Goal: Task Accomplishment & Management: Manage account settings

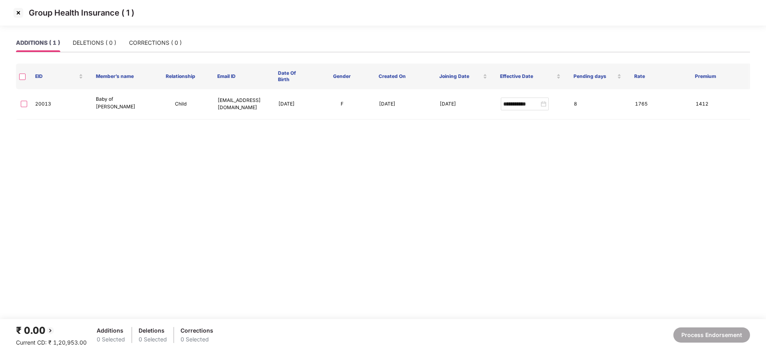
click at [14, 15] on img at bounding box center [18, 12] width 13 height 13
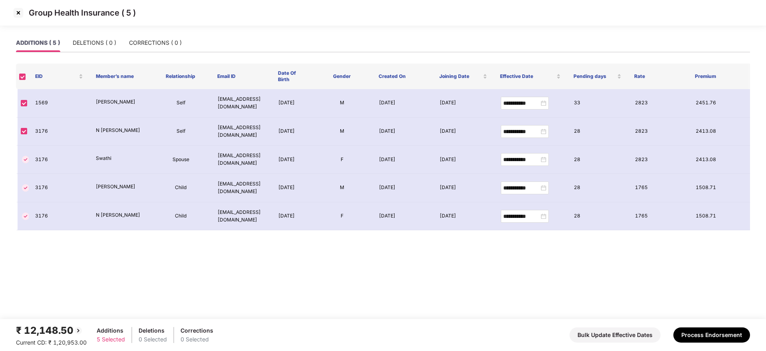
click at [16, 11] on img at bounding box center [18, 12] width 13 height 13
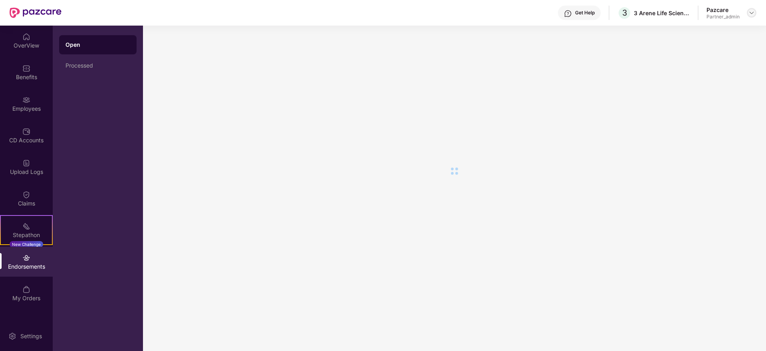
click at [753, 14] on img at bounding box center [752, 13] width 6 height 6
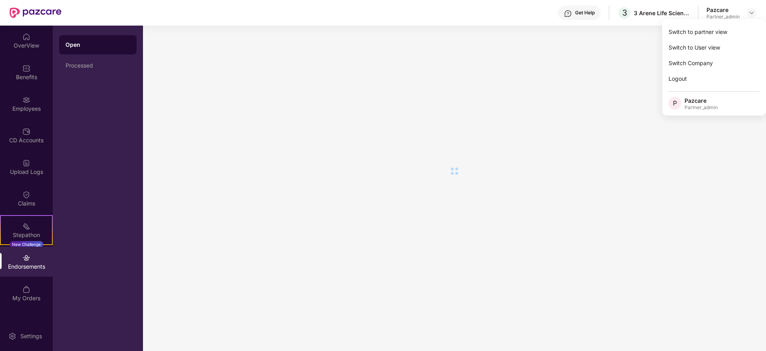
click at [719, 31] on div "Switch to partner view" at bounding box center [714, 32] width 104 height 16
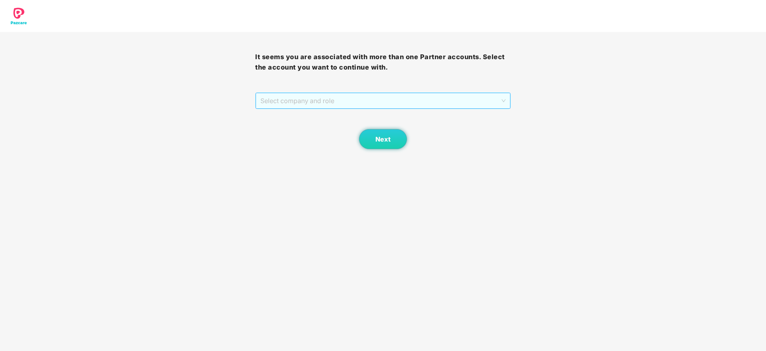
click at [399, 103] on span "Select company and role" at bounding box center [382, 100] width 245 height 15
click at [319, 136] on div "Next" at bounding box center [382, 129] width 255 height 40
click at [393, 101] on span "Select company and role" at bounding box center [382, 100] width 245 height 15
click at [326, 127] on div "Pazcare - PARTNER_ADMIN" at bounding box center [383, 129] width 246 height 9
click at [383, 133] on button "Next" at bounding box center [383, 139] width 48 height 20
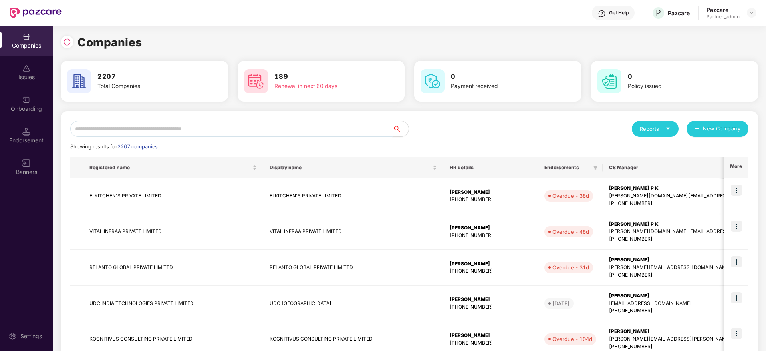
click at [115, 128] on input "text" at bounding box center [231, 129] width 322 height 16
paste input "*****"
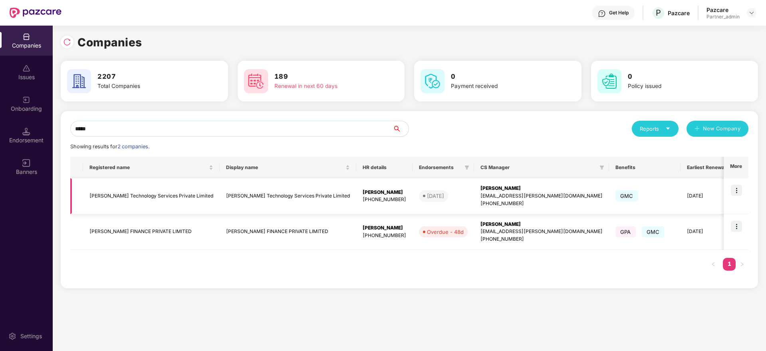
type input "*****"
click at [481, 189] on div "[PERSON_NAME]" at bounding box center [542, 189] width 122 height 8
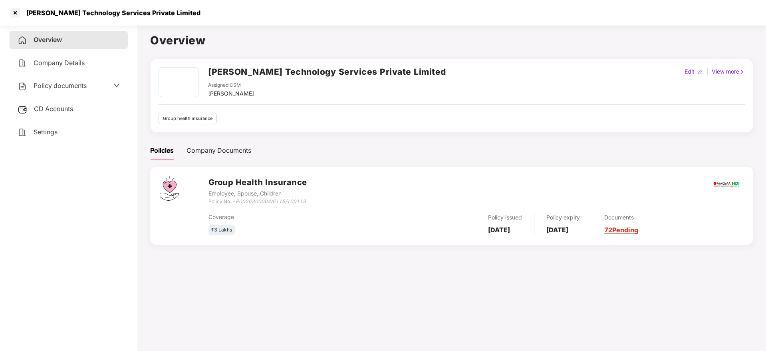
click at [638, 230] on link "72 Pending" at bounding box center [621, 230] width 34 height 8
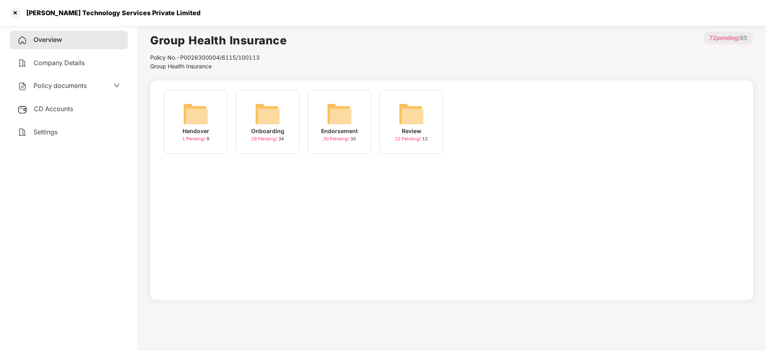
click at [340, 125] on img at bounding box center [340, 114] width 26 height 26
click at [335, 125] on img at bounding box center [340, 114] width 26 height 26
click at [417, 115] on img at bounding box center [412, 114] width 26 height 26
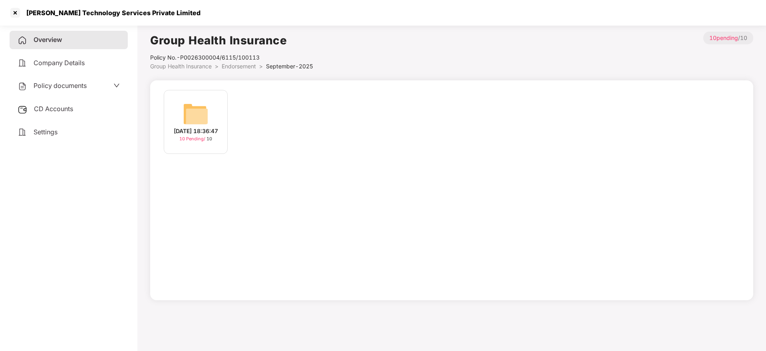
click at [196, 111] on img at bounding box center [196, 114] width 26 height 26
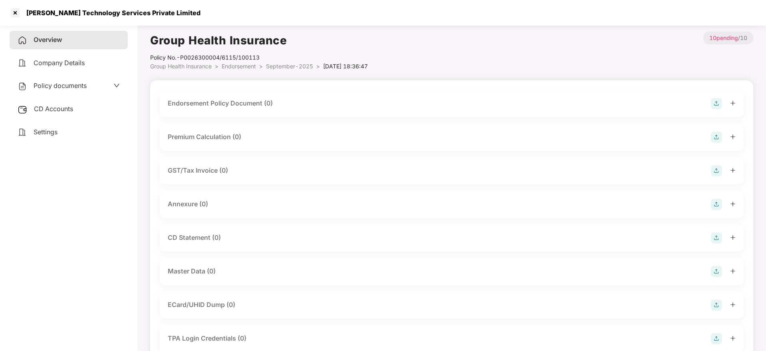
click at [718, 101] on img at bounding box center [716, 103] width 11 height 11
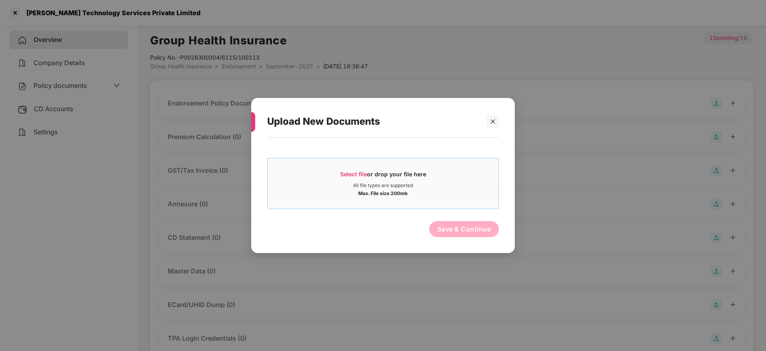
click at [358, 176] on span "Select file" at bounding box center [353, 174] width 27 height 7
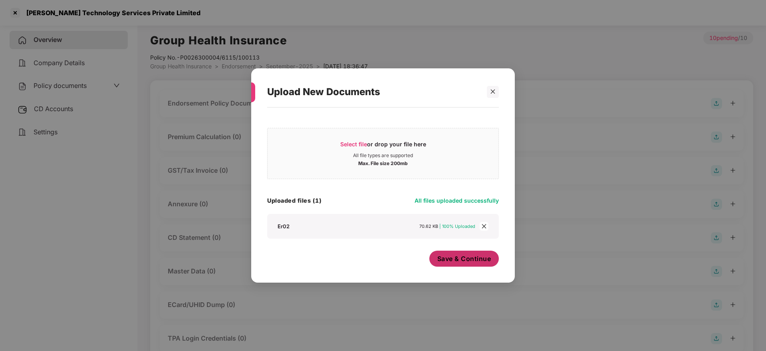
click at [451, 263] on button "Save & Continue" at bounding box center [464, 258] width 70 height 16
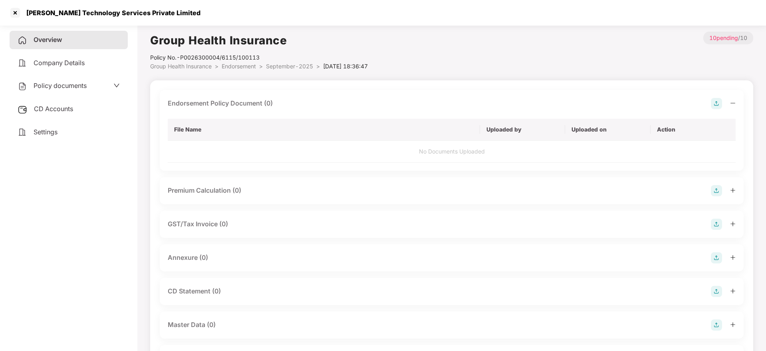
click at [731, 102] on icon "minus" at bounding box center [733, 103] width 6 height 6
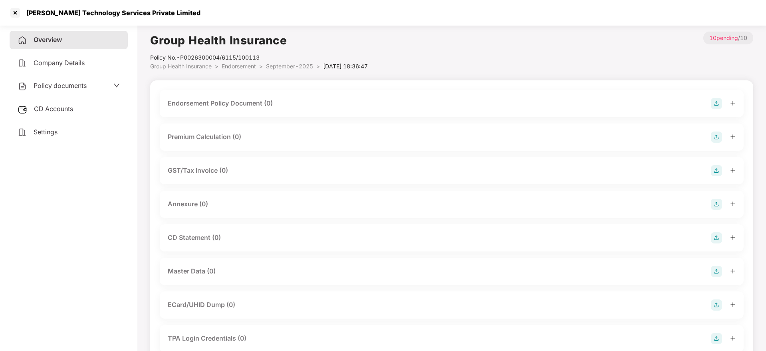
click at [715, 205] on img at bounding box center [716, 204] width 11 height 11
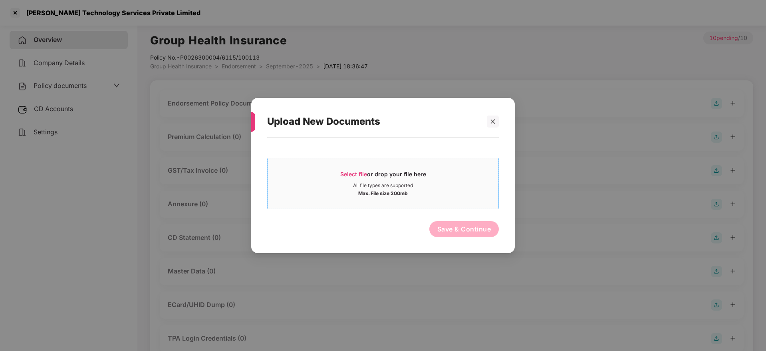
click at [365, 176] on span "Select file" at bounding box center [353, 174] width 27 height 7
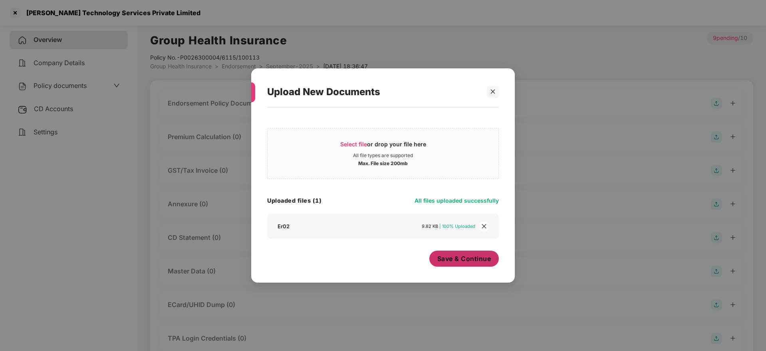
click at [466, 263] on button "Save & Continue" at bounding box center [464, 258] width 70 height 16
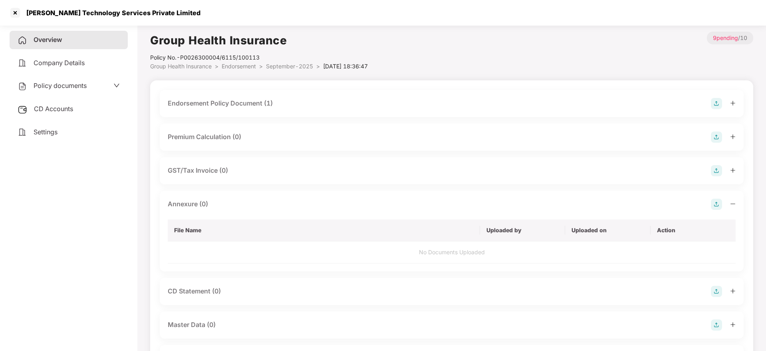
click at [733, 203] on icon "minus" at bounding box center [733, 203] width 5 height 0
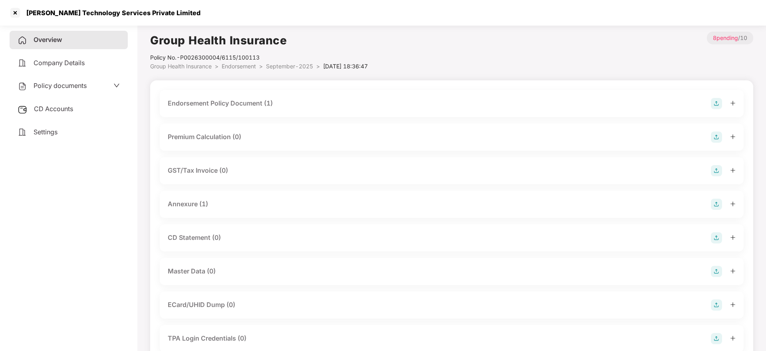
click at [715, 272] on img at bounding box center [716, 271] width 11 height 11
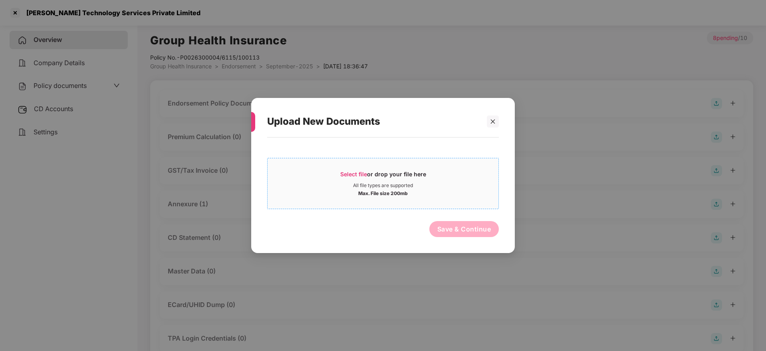
click at [371, 172] on div "Select file or drop your file here" at bounding box center [383, 176] width 86 height 12
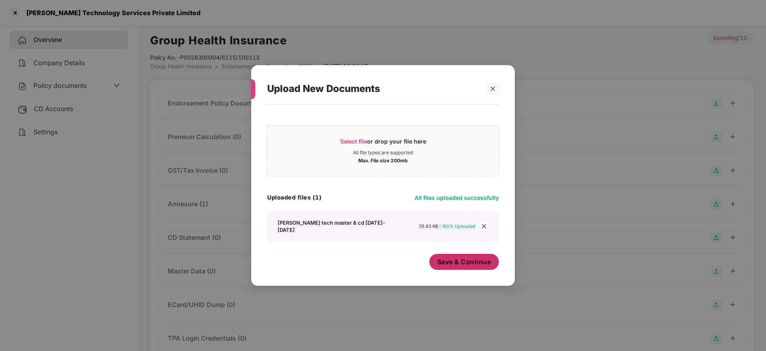
click at [479, 262] on span "Save & Continue" at bounding box center [464, 261] width 54 height 9
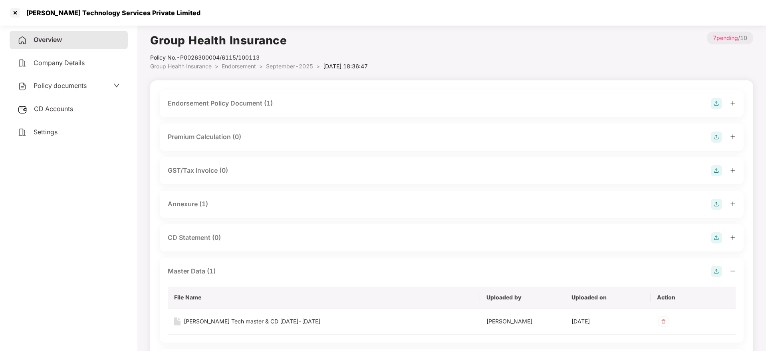
click at [733, 269] on icon "minus" at bounding box center [733, 271] width 6 height 6
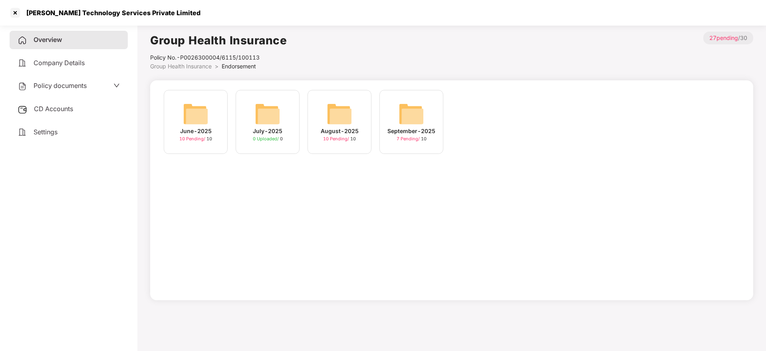
drag, startPoint x: 44, startPoint y: 36, endPoint x: 40, endPoint y: 46, distance: 11.1
click at [40, 46] on div "Overview" at bounding box center [69, 40] width 118 height 18
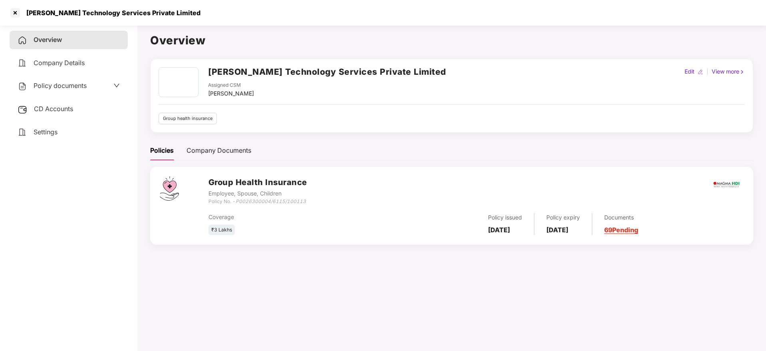
click at [33, 12] on div "[PERSON_NAME] Technology Services Private Limited" at bounding box center [111, 13] width 179 height 8
copy div "[PERSON_NAME]"
click at [15, 12] on div at bounding box center [15, 12] width 13 height 13
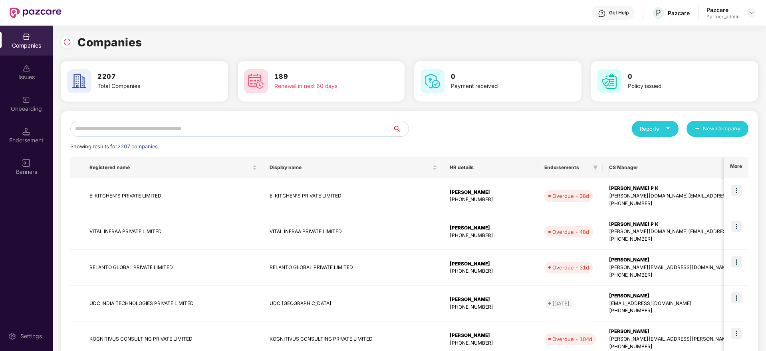
click at [184, 129] on input "text" at bounding box center [231, 129] width 322 height 16
paste input "*****"
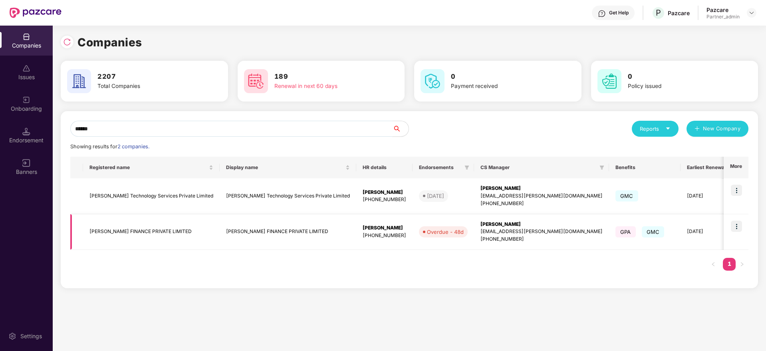
type input "*****"
click at [481, 223] on div "[PERSON_NAME]" at bounding box center [542, 225] width 122 height 8
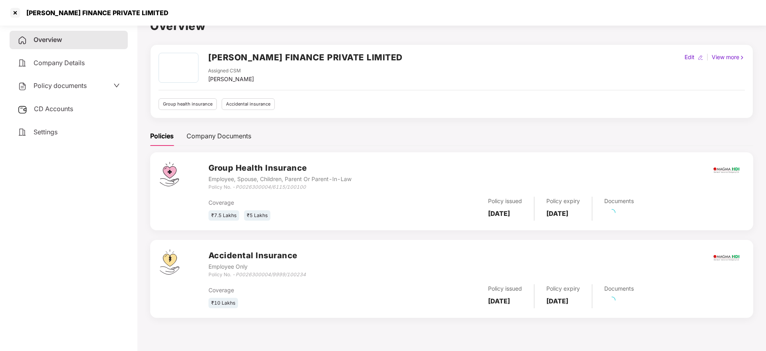
scroll to position [22, 0]
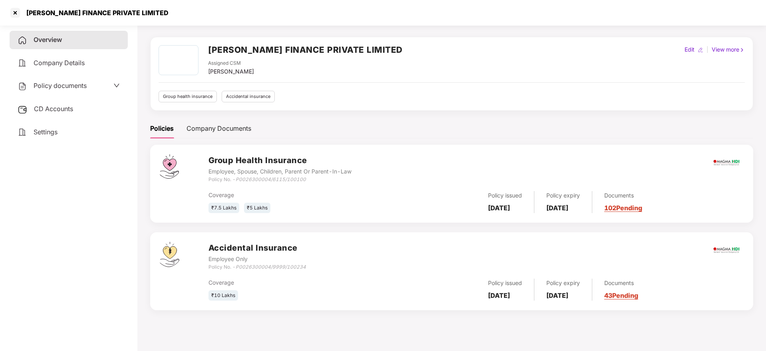
click at [638, 205] on link "102 Pending" at bounding box center [623, 208] width 38 height 8
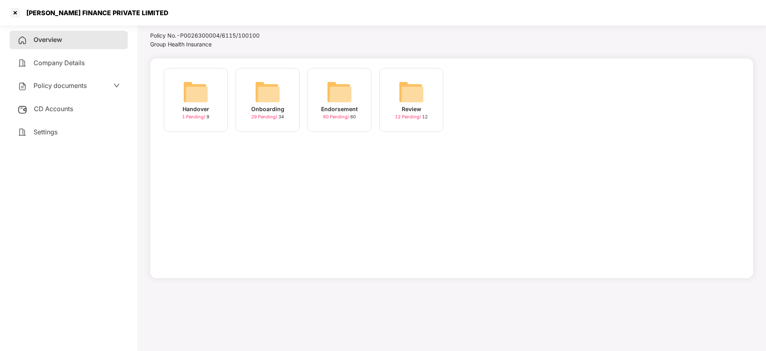
click at [340, 113] on div "60 Pending / 60" at bounding box center [339, 116] width 33 height 7
click at [342, 102] on img at bounding box center [340, 92] width 26 height 26
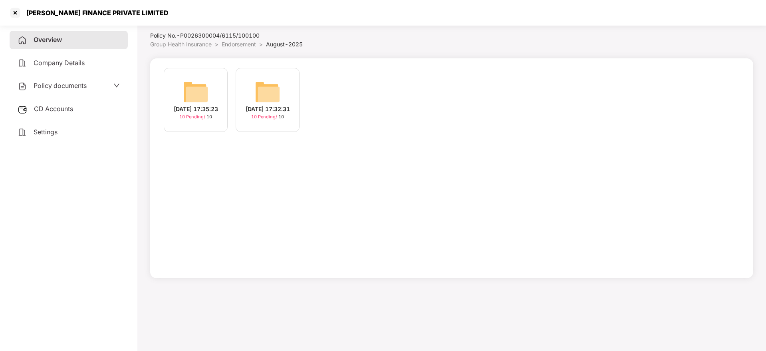
click at [198, 113] on div "[DATE] 17:35:23" at bounding box center [196, 109] width 44 height 9
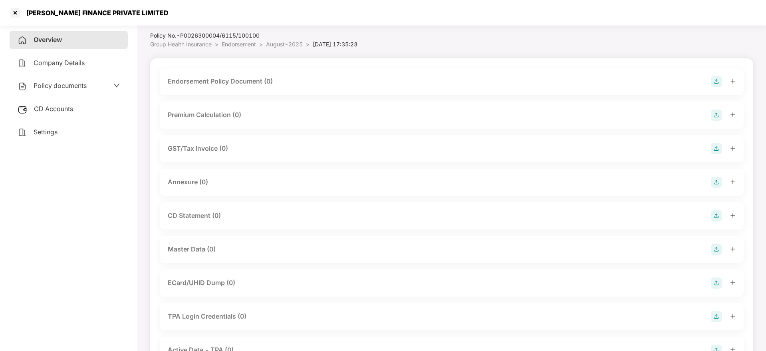
click at [717, 79] on img at bounding box center [716, 81] width 11 height 11
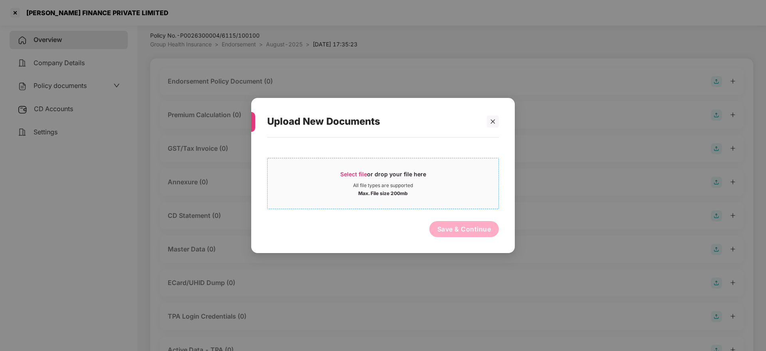
click at [351, 171] on span "Select file" at bounding box center [353, 174] width 27 height 7
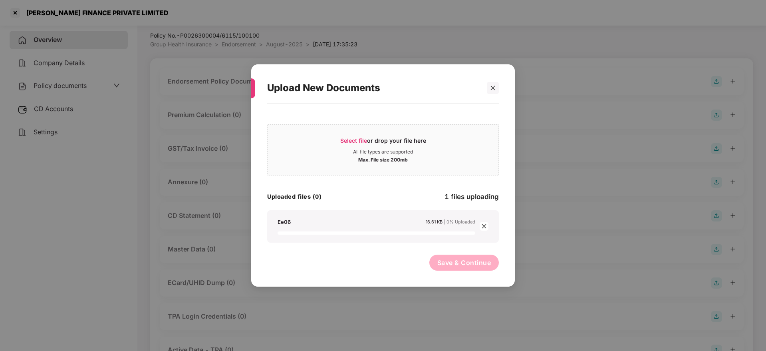
click at [485, 226] on icon "close" at bounding box center [484, 226] width 4 height 4
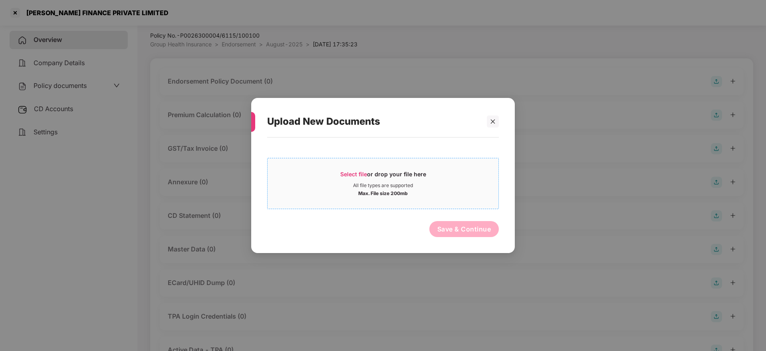
click at [352, 174] on span "Select file" at bounding box center [353, 174] width 27 height 7
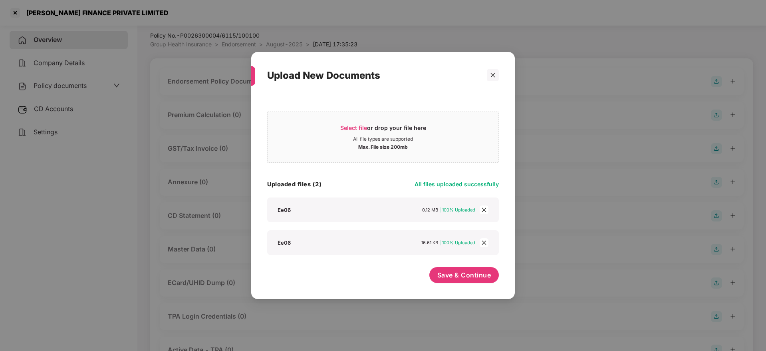
click at [453, 264] on div "Select file or drop your file here All file types are supported Max. File size …" at bounding box center [383, 191] width 232 height 192
click at [468, 267] on button "Save & Continue" at bounding box center [464, 275] width 70 height 16
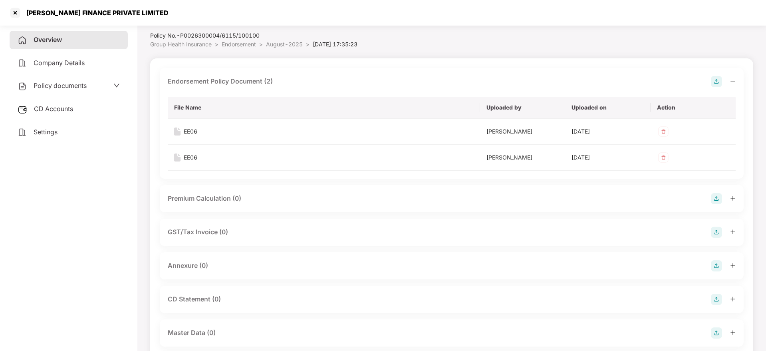
click at [733, 79] on icon "minus" at bounding box center [733, 81] width 6 height 6
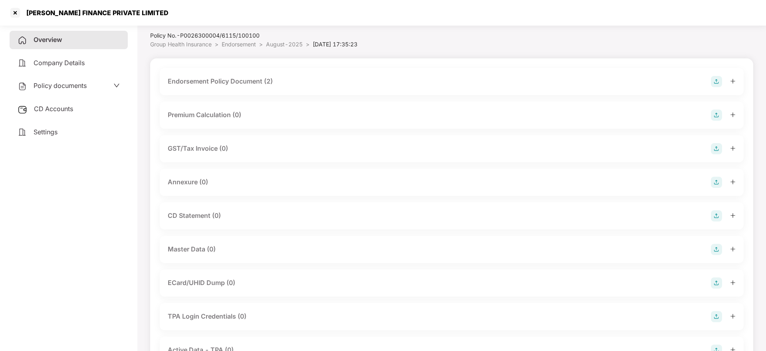
click at [715, 180] on img at bounding box center [716, 182] width 11 height 11
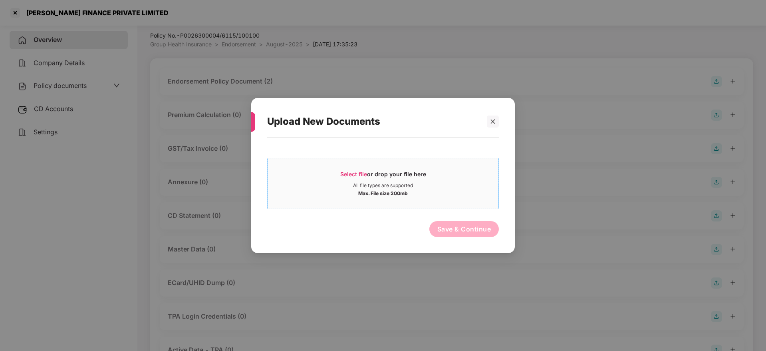
click at [369, 171] on div "Select file or drop your file here" at bounding box center [383, 176] width 86 height 12
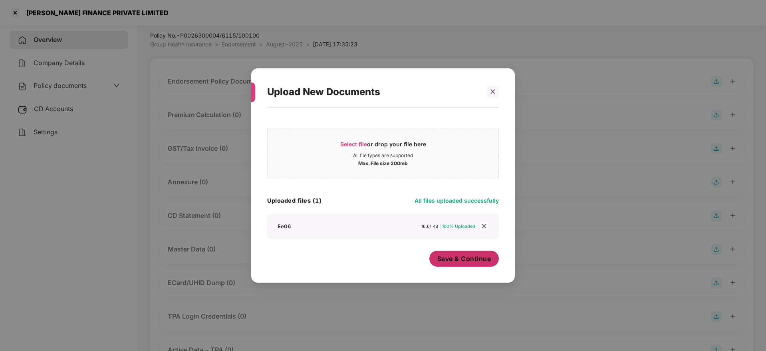
click at [448, 260] on span "Save & Continue" at bounding box center [464, 258] width 54 height 9
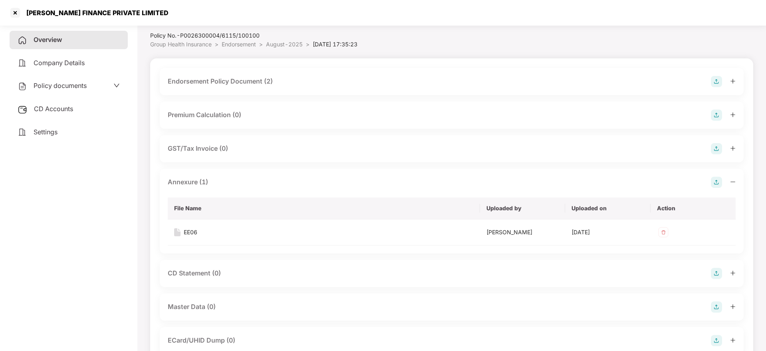
click at [734, 181] on icon "minus" at bounding box center [733, 182] width 6 height 6
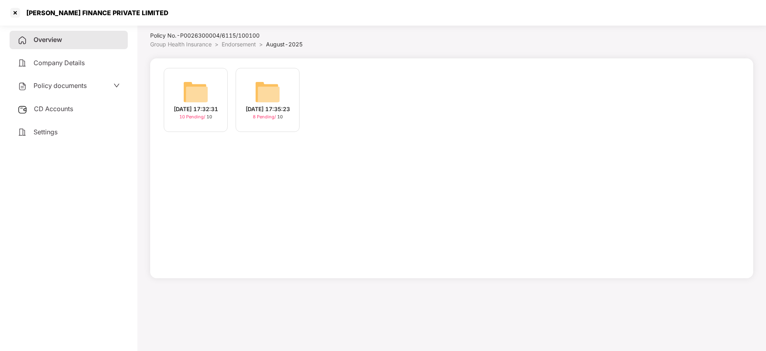
click at [207, 107] on div "[DATE] 17:32:31" at bounding box center [196, 109] width 44 height 9
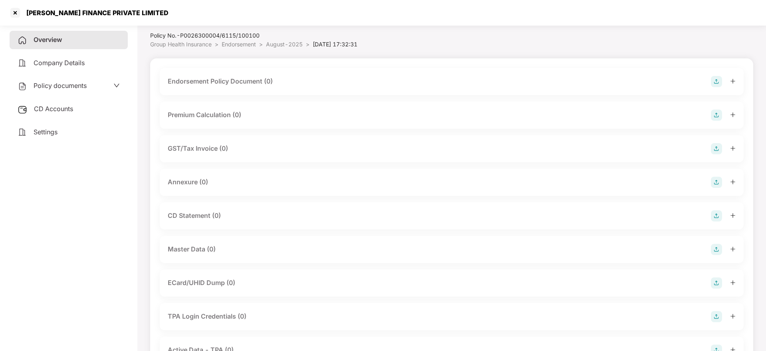
click at [717, 80] on img at bounding box center [716, 81] width 11 height 11
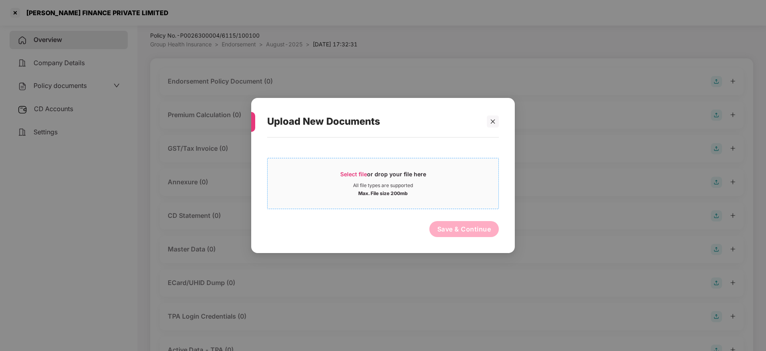
click at [359, 173] on span "Select file" at bounding box center [353, 174] width 27 height 7
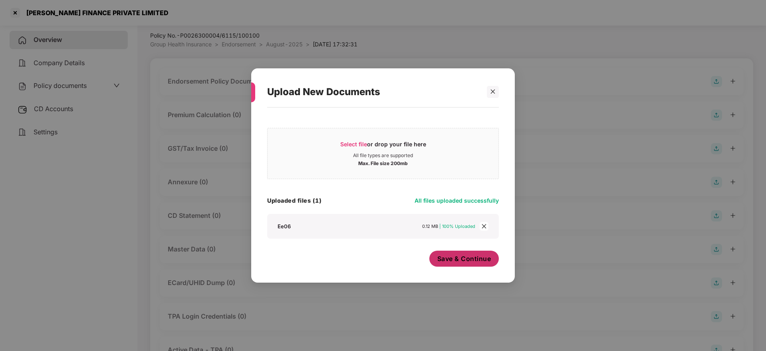
click at [462, 260] on span "Save & Continue" at bounding box center [464, 258] width 54 height 9
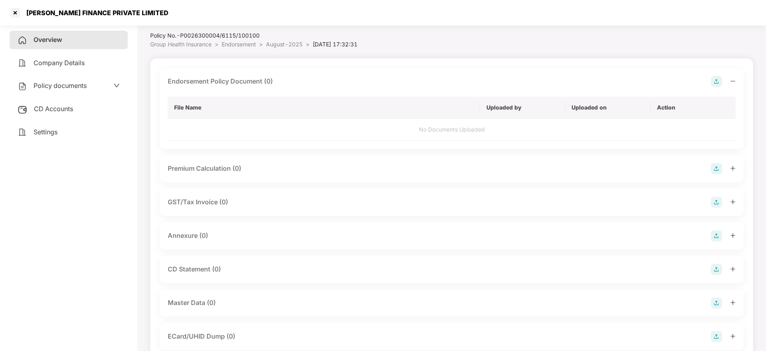
click at [735, 79] on icon "minus" at bounding box center [733, 81] width 6 height 6
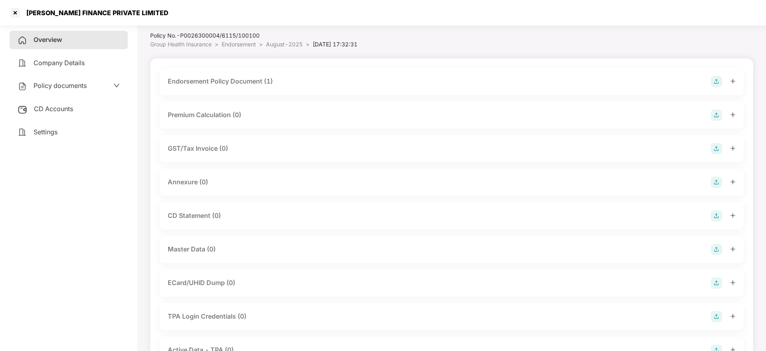
click at [720, 181] on img at bounding box center [716, 182] width 11 height 11
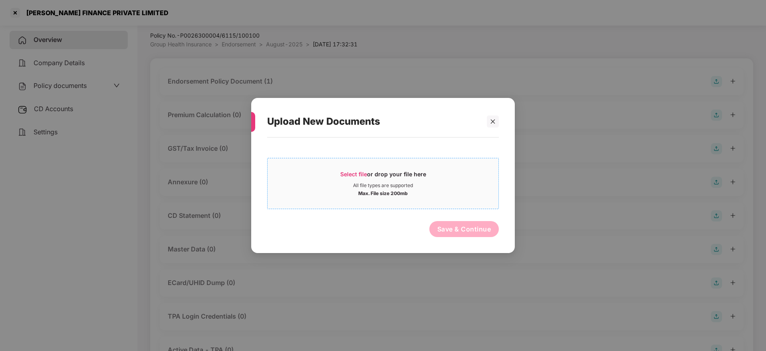
click at [348, 175] on span "Select file" at bounding box center [353, 174] width 27 height 7
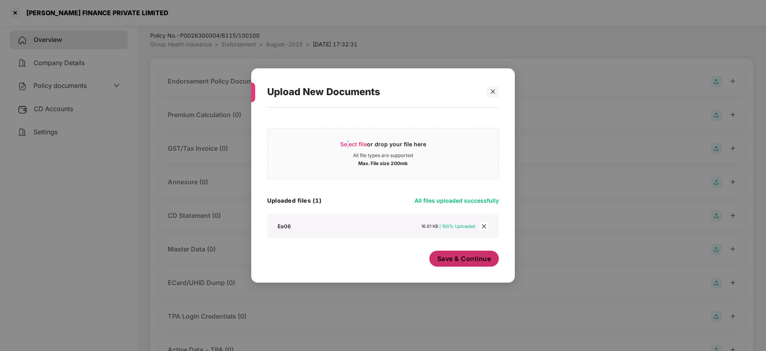
click at [457, 256] on span "Save & Continue" at bounding box center [464, 258] width 54 height 9
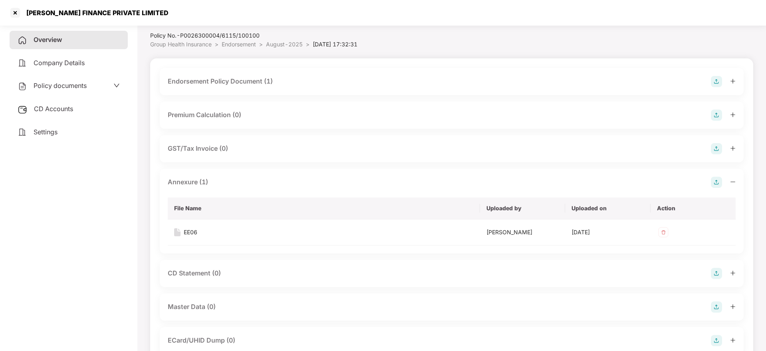
click at [731, 183] on icon "minus" at bounding box center [733, 182] width 6 height 6
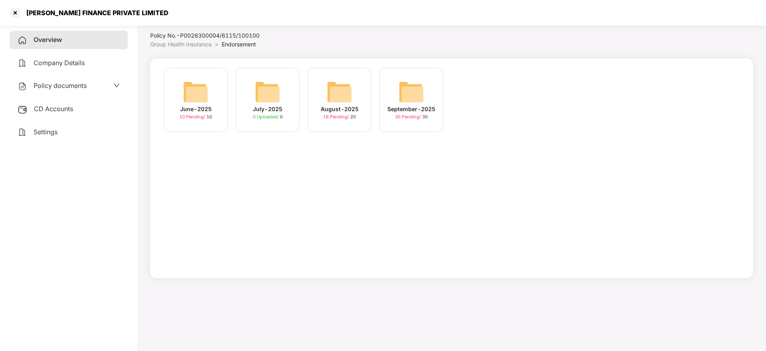
click at [413, 101] on img at bounding box center [412, 92] width 26 height 26
click at [191, 105] on div "[DATE] 16:43:24" at bounding box center [196, 109] width 44 height 9
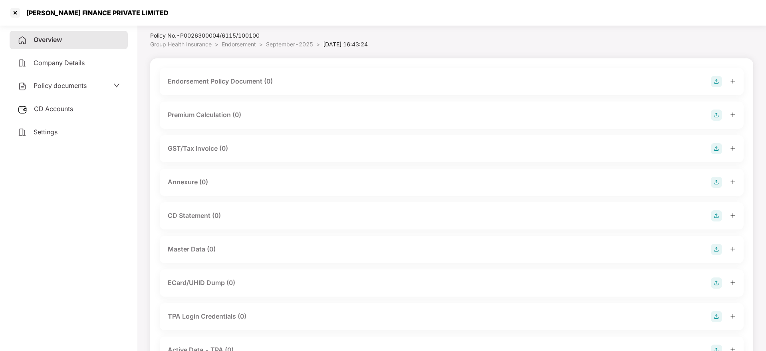
click at [711, 79] on img at bounding box center [716, 81] width 11 height 11
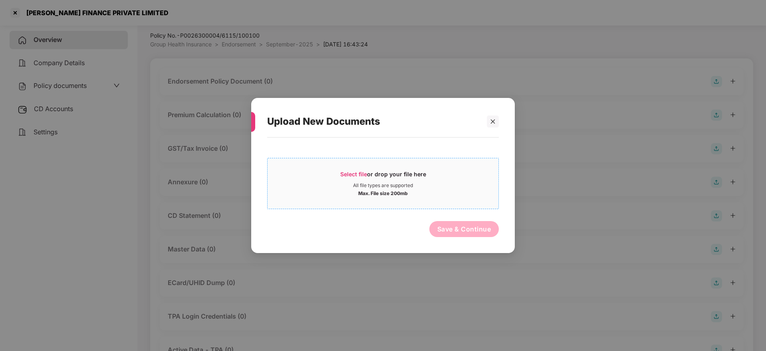
click at [349, 179] on div "Select file or drop your file here" at bounding box center [383, 176] width 86 height 12
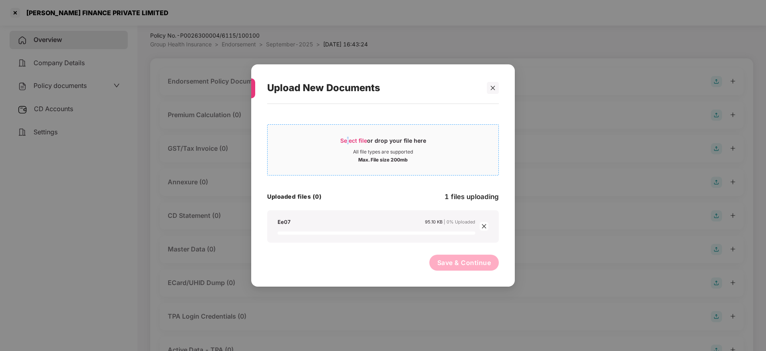
click at [348, 138] on span "Select file" at bounding box center [353, 140] width 27 height 7
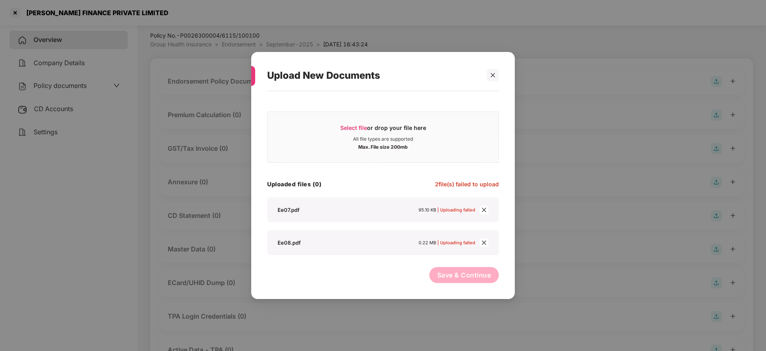
click at [318, 281] on div "Save & Continue" at bounding box center [383, 277] width 232 height 20
click at [484, 208] on icon "close" at bounding box center [484, 210] width 6 height 6
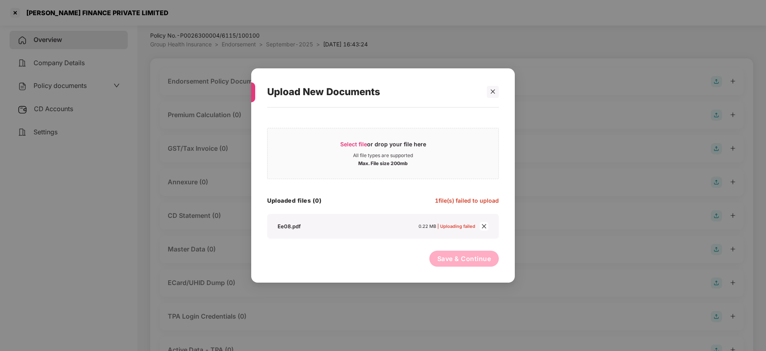
click at [485, 224] on icon "close" at bounding box center [484, 226] width 4 height 4
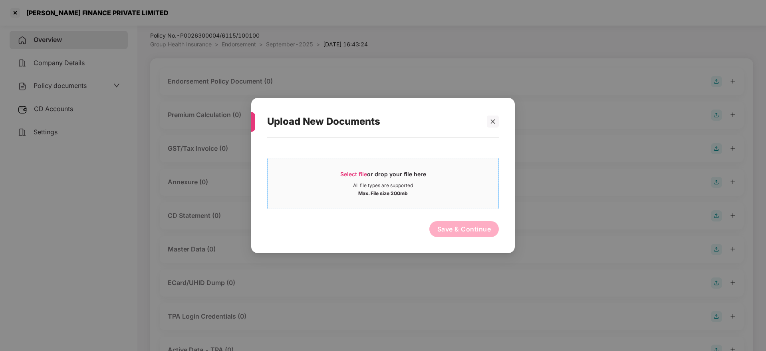
click at [345, 178] on div "Select file or drop your file here" at bounding box center [383, 176] width 86 height 12
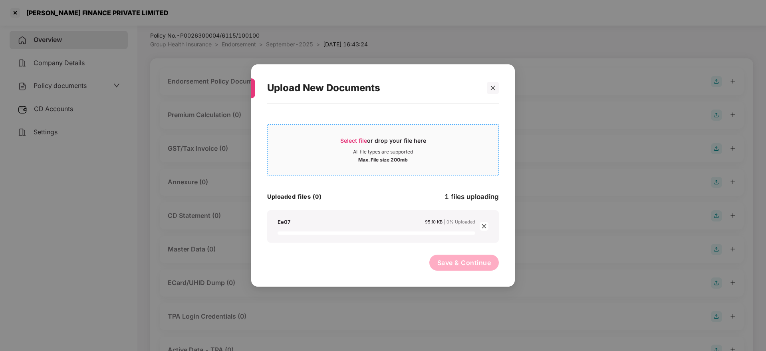
click at [361, 141] on span "Select file" at bounding box center [353, 140] width 27 height 7
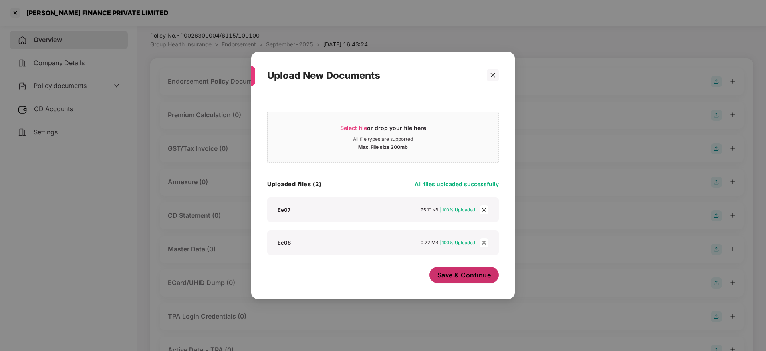
click at [446, 274] on span "Save & Continue" at bounding box center [464, 274] width 54 height 9
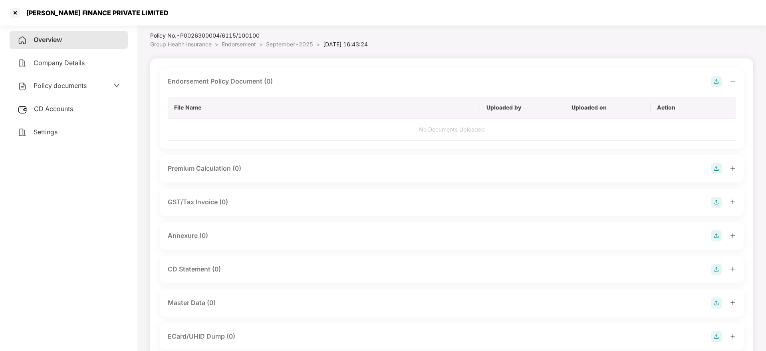
click at [729, 81] on div at bounding box center [723, 81] width 25 height 11
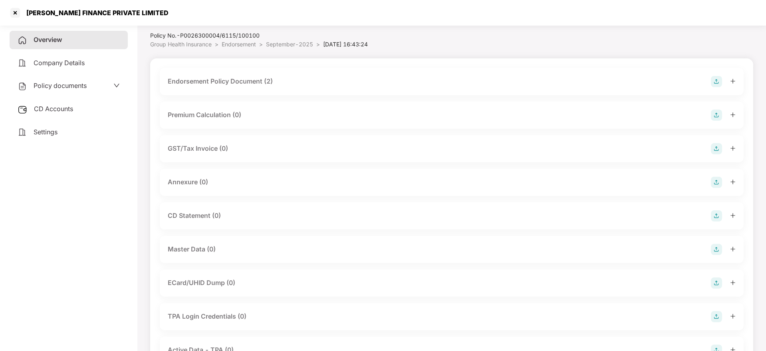
click at [713, 182] on img at bounding box center [716, 182] width 11 height 11
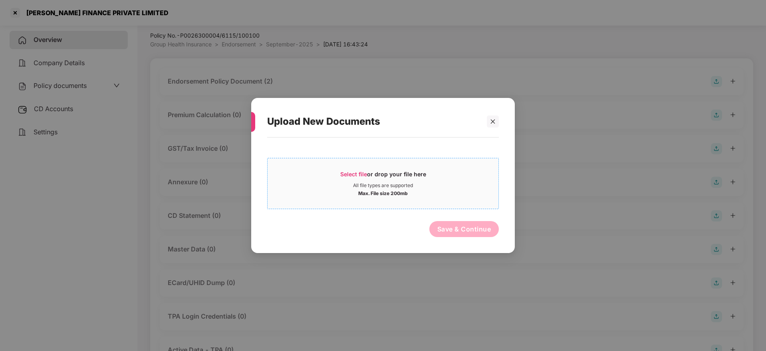
click at [376, 177] on div "Select file or drop your file here" at bounding box center [383, 176] width 86 height 12
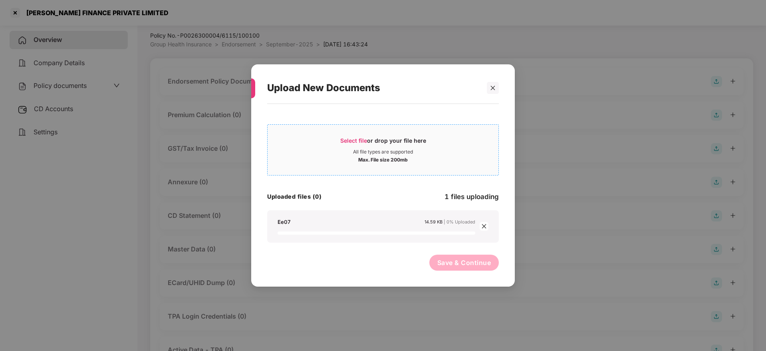
click at [362, 140] on span "Select file" at bounding box center [353, 140] width 27 height 7
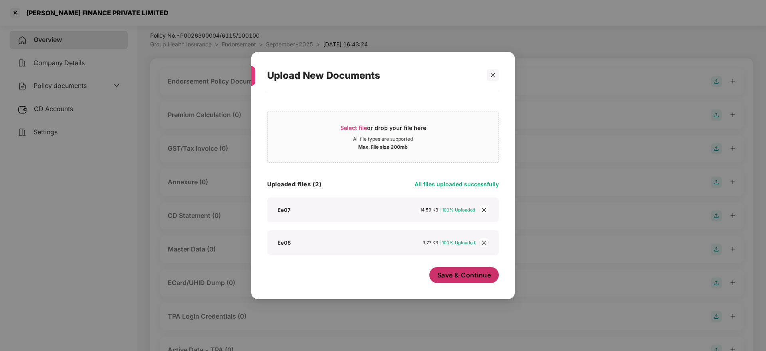
click at [457, 275] on span "Save & Continue" at bounding box center [464, 274] width 54 height 9
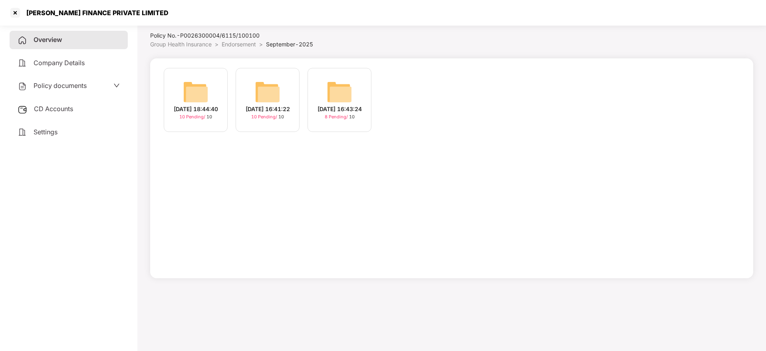
click at [350, 113] on div "[DATE] 16:43:24" at bounding box center [340, 109] width 44 height 9
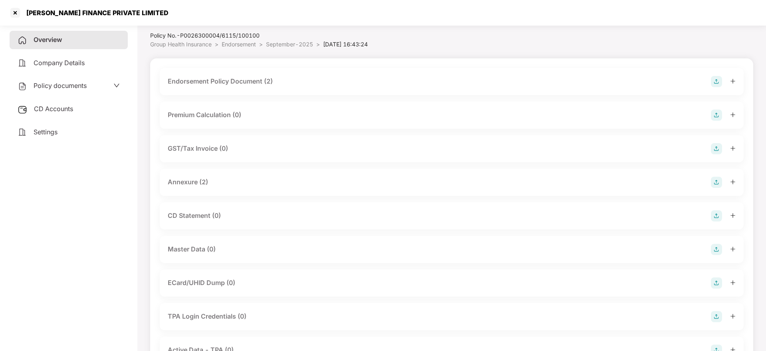
click at [719, 250] on img at bounding box center [716, 249] width 11 height 11
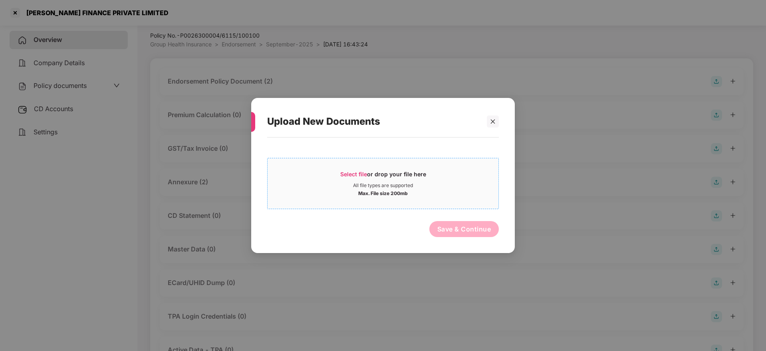
click at [364, 178] on div "Select file or drop your file here" at bounding box center [383, 176] width 86 height 12
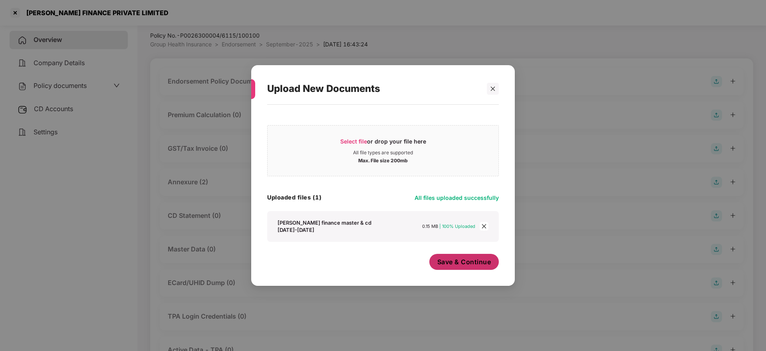
click at [476, 263] on span "Save & Continue" at bounding box center [464, 261] width 54 height 9
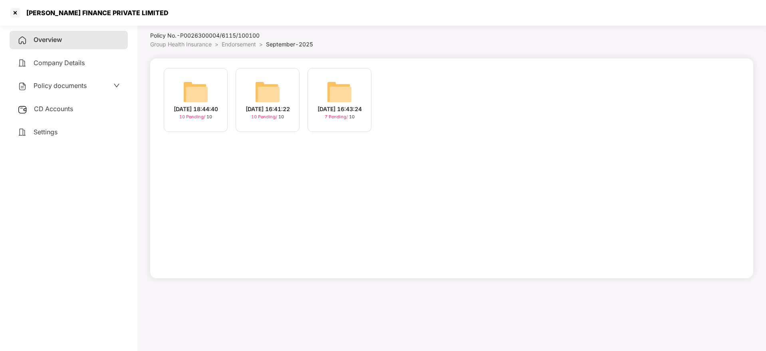
click at [199, 105] on div "[DATE] 18:44:40" at bounding box center [196, 109] width 44 height 9
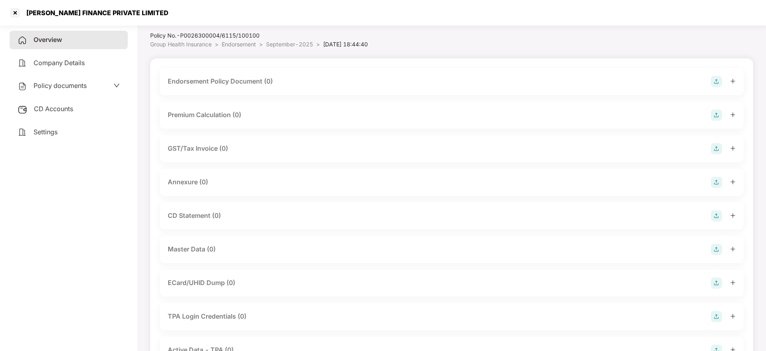
click at [719, 250] on img at bounding box center [716, 249] width 11 height 11
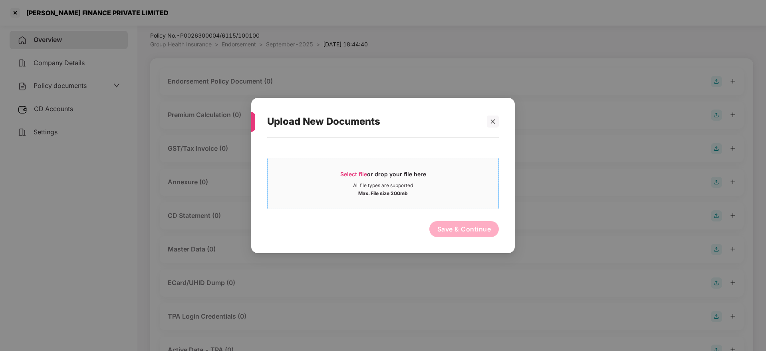
click at [373, 165] on span "Select file or drop your file here All file types are supported Max. File size …" at bounding box center [383, 183] width 231 height 38
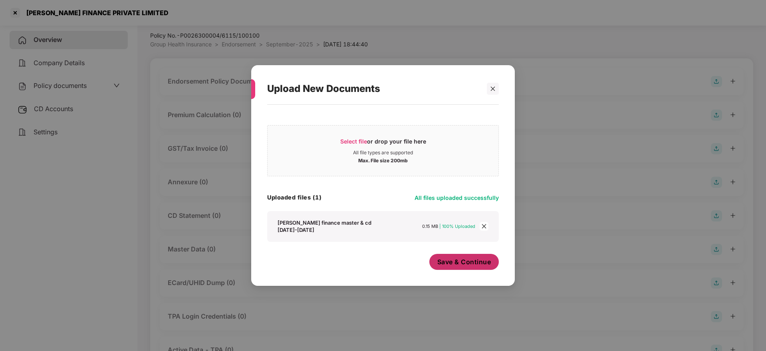
click at [464, 261] on span "Save & Continue" at bounding box center [464, 261] width 54 height 9
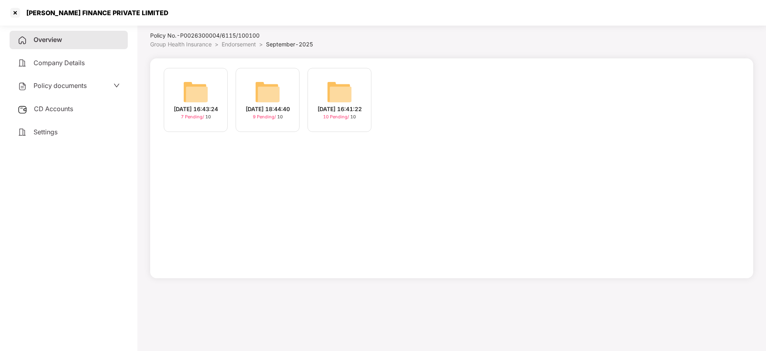
click at [338, 110] on div "[DATE] 16:41:22" at bounding box center [340, 109] width 44 height 9
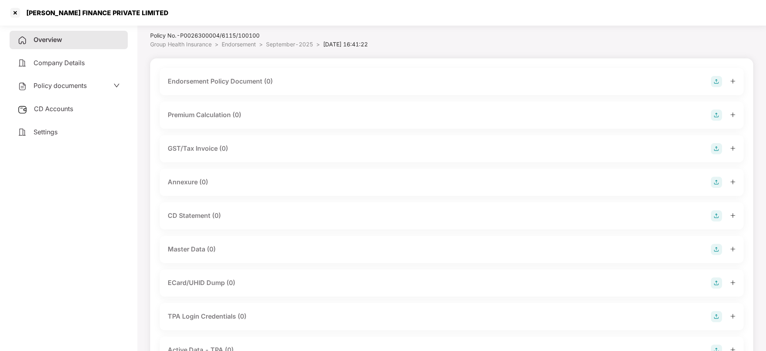
click at [713, 248] on img at bounding box center [716, 249] width 11 height 11
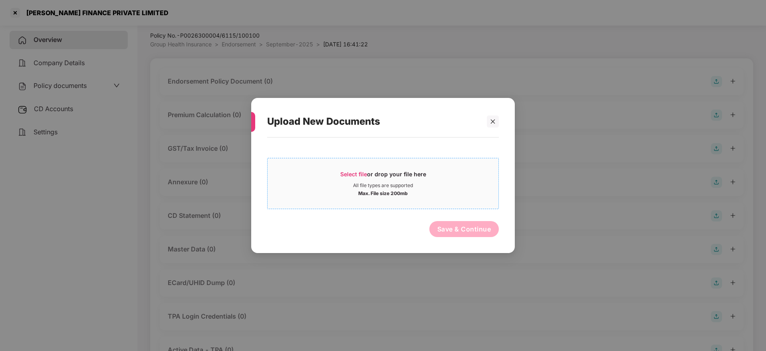
click at [353, 167] on span "Select file or drop your file here All file types are supported Max. File size …" at bounding box center [383, 183] width 231 height 38
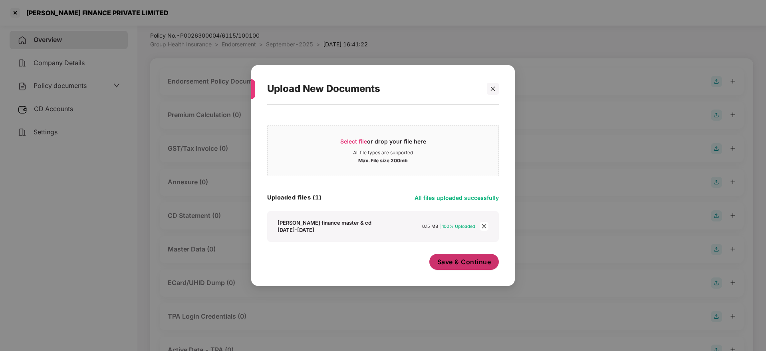
click at [469, 259] on span "Save & Continue" at bounding box center [464, 261] width 54 height 9
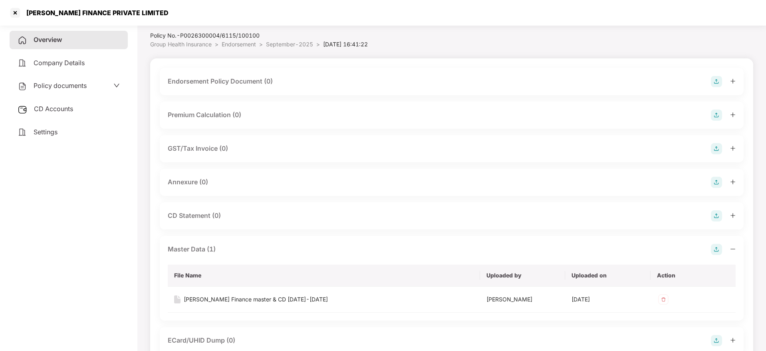
click at [719, 78] on img at bounding box center [716, 81] width 11 height 11
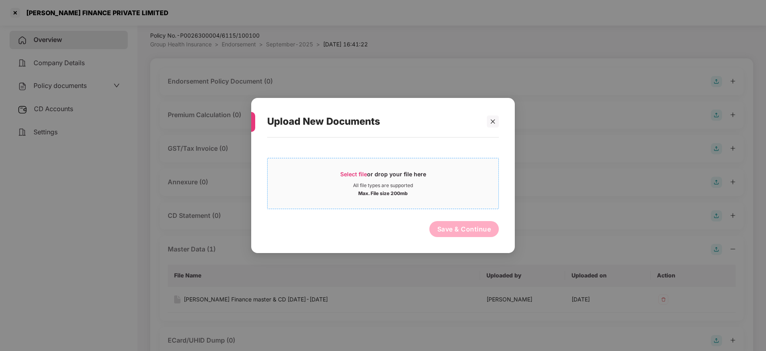
click at [370, 175] on div "Select file or drop your file here" at bounding box center [383, 176] width 86 height 12
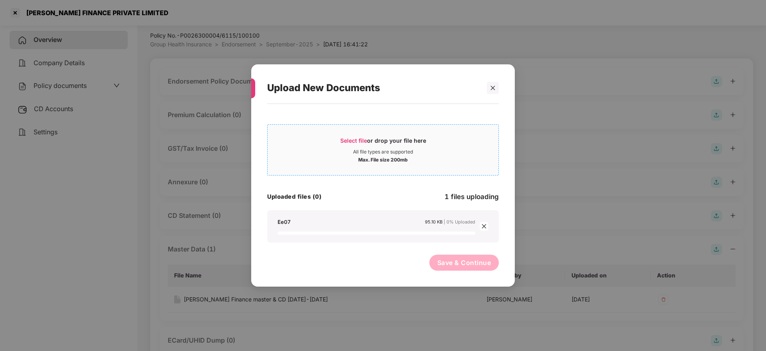
click at [357, 140] on span "Select file" at bounding box center [353, 140] width 27 height 7
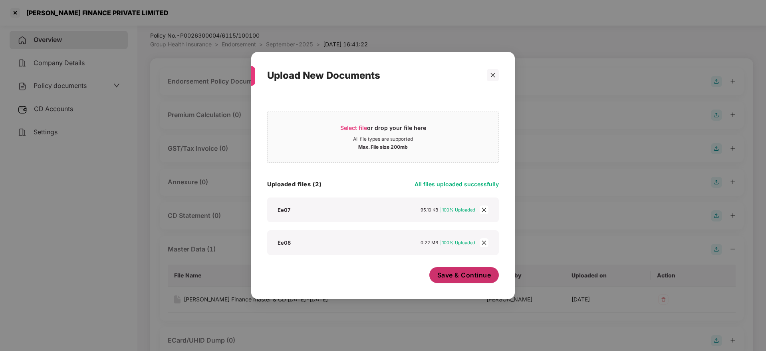
click at [462, 276] on span "Save & Continue" at bounding box center [464, 274] width 54 height 9
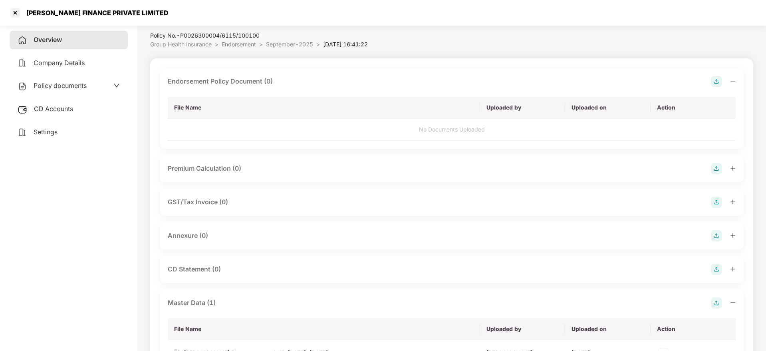
click at [731, 81] on icon "minus" at bounding box center [733, 81] width 5 height 0
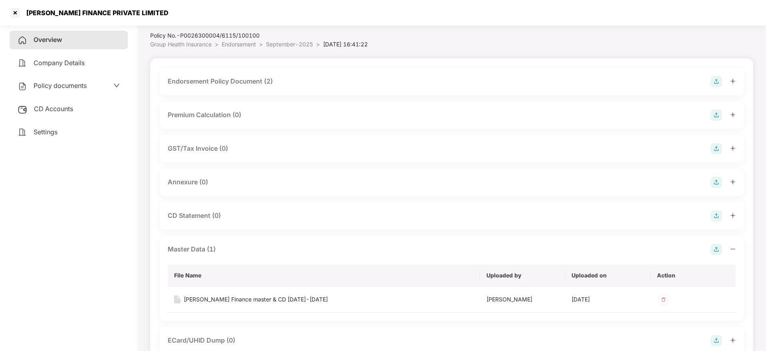
click at [716, 185] on img at bounding box center [716, 182] width 11 height 11
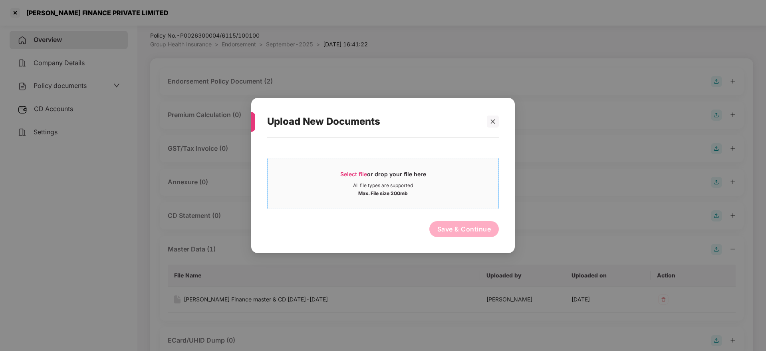
click at [362, 177] on div "Select file or drop your file here" at bounding box center [383, 176] width 86 height 12
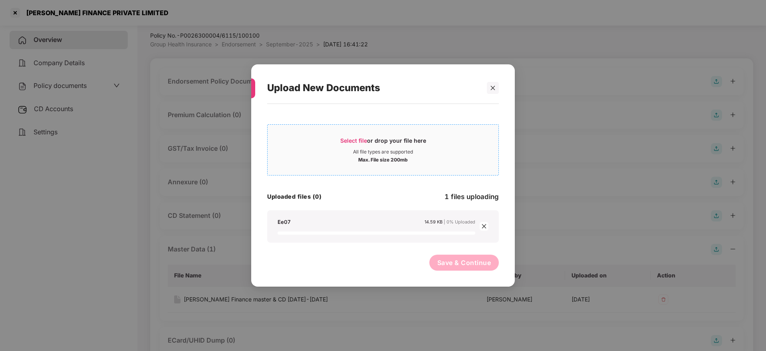
click at [354, 143] on span "Select file" at bounding box center [353, 140] width 27 height 7
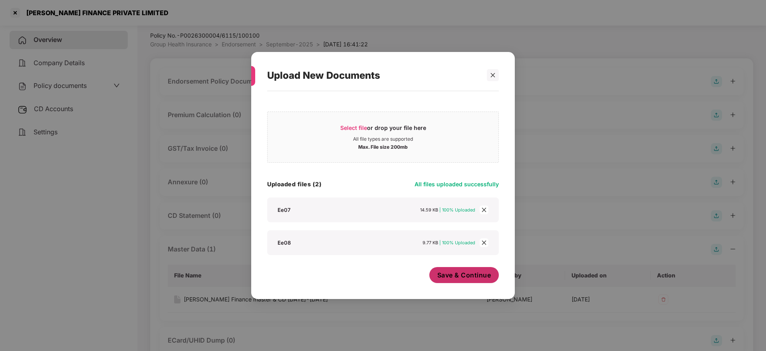
click at [466, 271] on span "Save & Continue" at bounding box center [464, 274] width 54 height 9
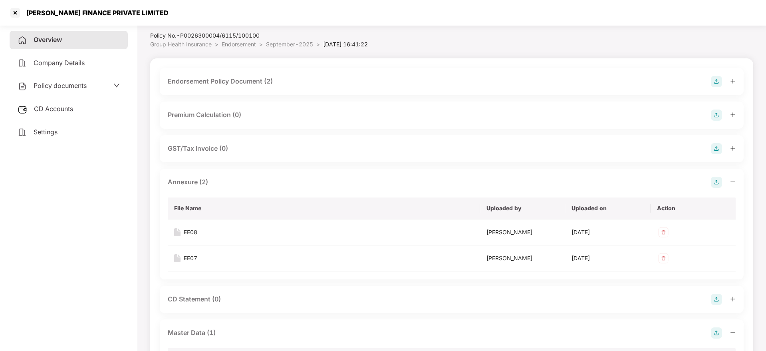
click at [734, 183] on icon "minus" at bounding box center [733, 182] width 6 height 6
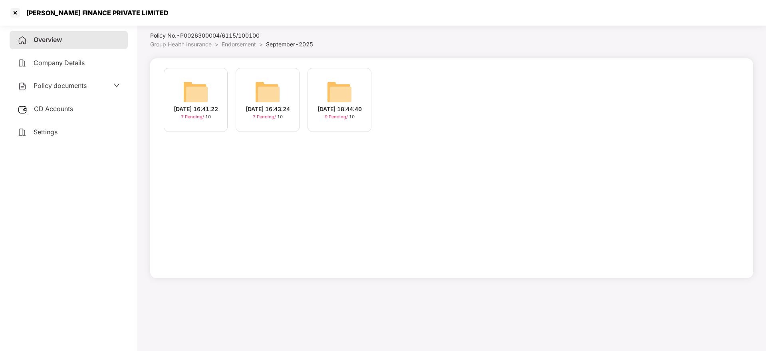
click at [332, 113] on div "[DATE] 18:44:40" at bounding box center [340, 109] width 44 height 9
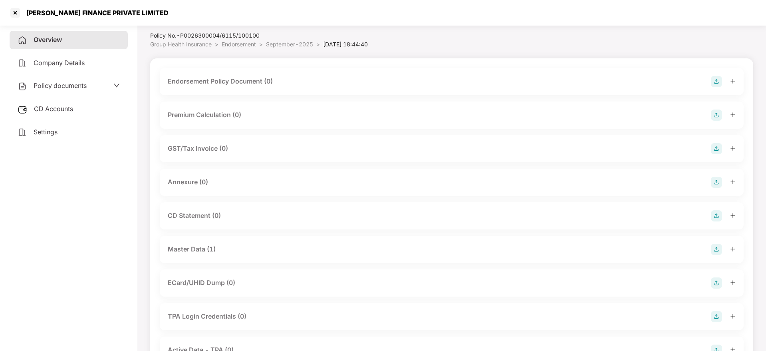
click at [719, 80] on img at bounding box center [716, 81] width 11 height 11
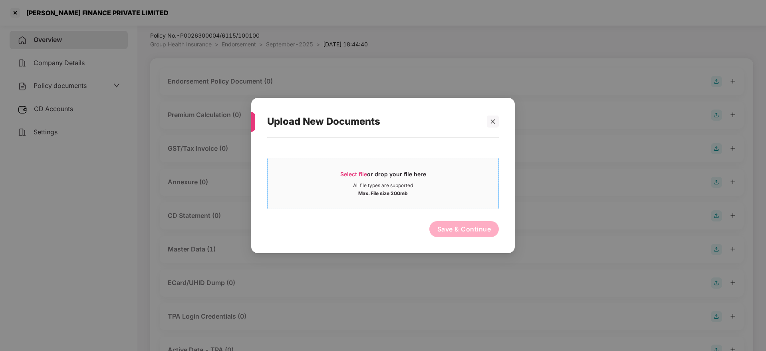
click at [349, 171] on span "Select file" at bounding box center [353, 174] width 27 height 7
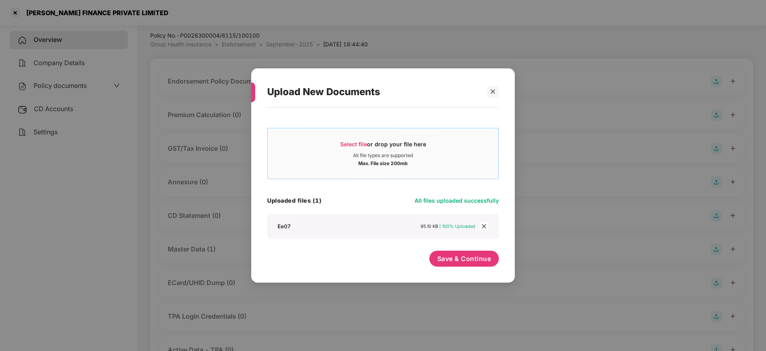
click at [352, 138] on span "Select file or drop your file here All file types are supported Max. File size …" at bounding box center [383, 153] width 231 height 38
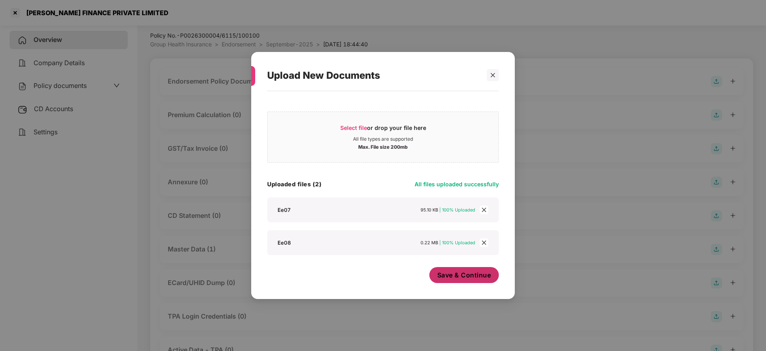
click at [471, 278] on span "Save & Continue" at bounding box center [464, 274] width 54 height 9
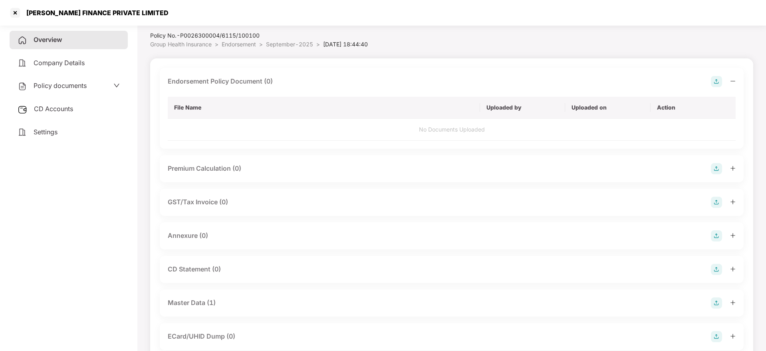
click at [734, 81] on icon "minus" at bounding box center [733, 81] width 6 height 6
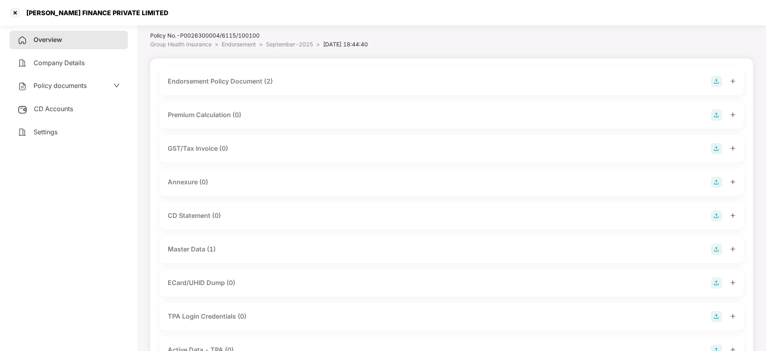
click at [711, 180] on img at bounding box center [716, 182] width 11 height 11
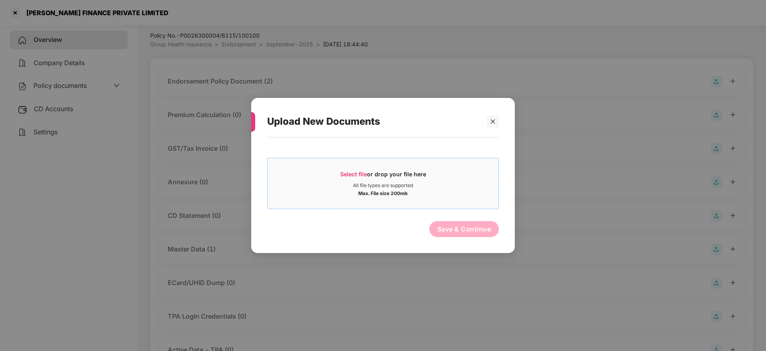
click at [363, 173] on span "Select file" at bounding box center [353, 174] width 27 height 7
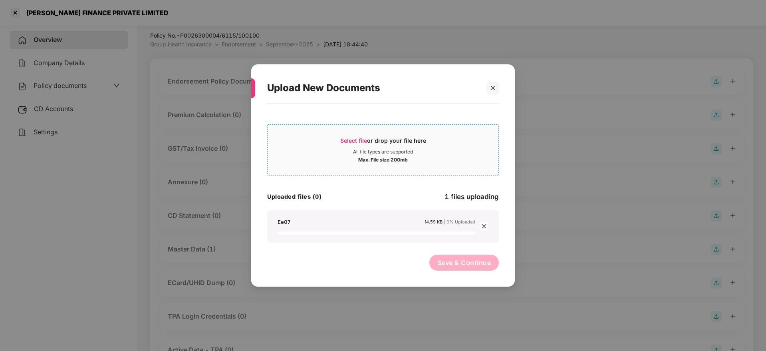
click at [349, 141] on span "Select file" at bounding box center [353, 140] width 27 height 7
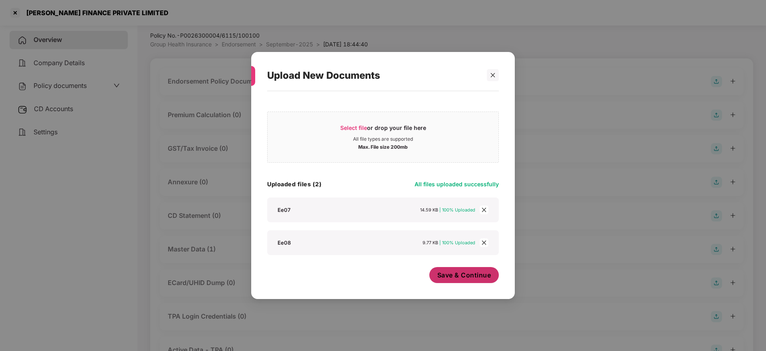
click at [462, 271] on span "Save & Continue" at bounding box center [464, 274] width 54 height 9
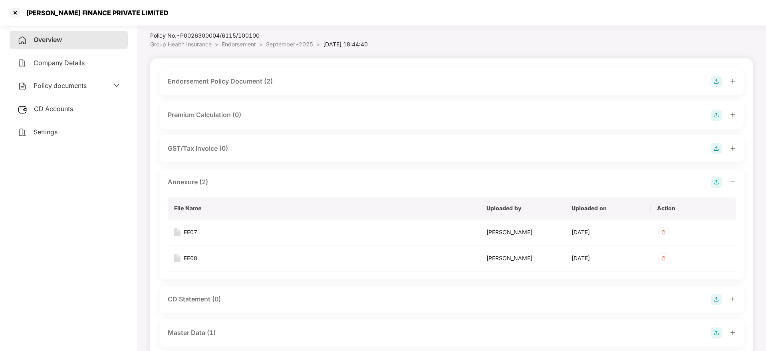
click at [46, 44] on div "Overview" at bounding box center [69, 40] width 118 height 18
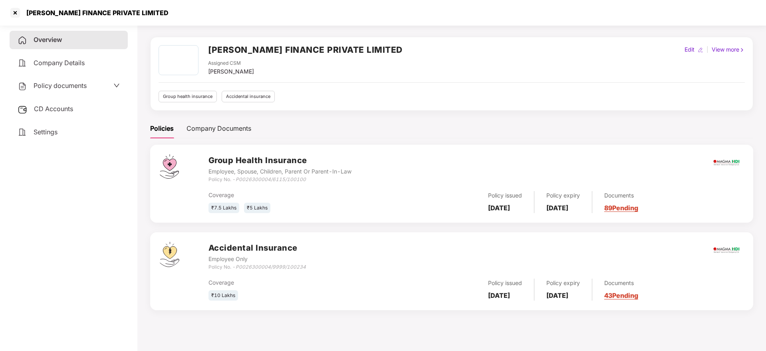
click at [55, 108] on span "CD Accounts" at bounding box center [53, 109] width 39 height 8
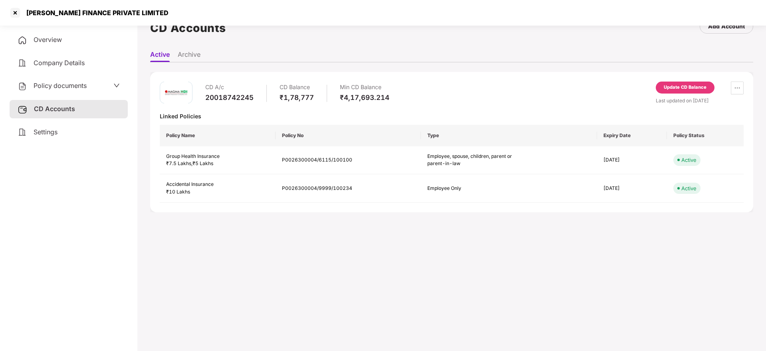
click at [680, 87] on div "Update CD Balance" at bounding box center [685, 87] width 43 height 7
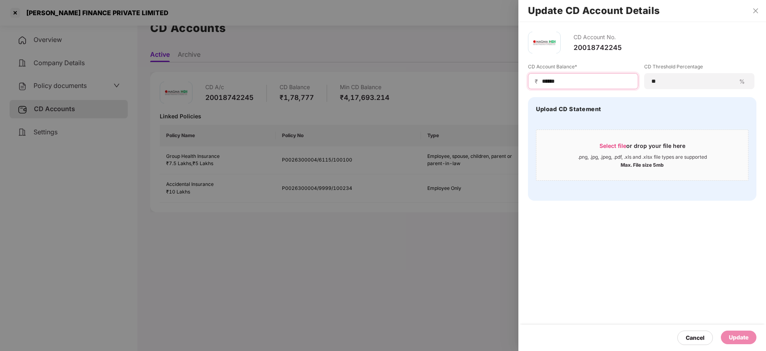
drag, startPoint x: 578, startPoint y: 79, endPoint x: 387, endPoint y: 79, distance: 191.3
click at [387, 79] on div "Update CD Account Details CD Account No. 20018742245 CD Account Balance* ₹ ****…" at bounding box center [383, 175] width 766 height 351
paste input "*****"
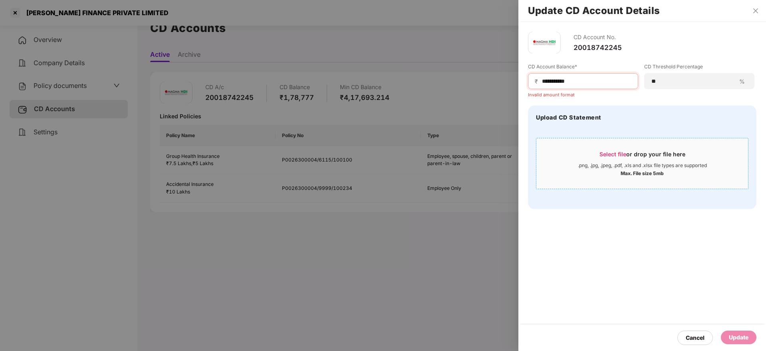
click at [617, 151] on span "Select file" at bounding box center [613, 154] width 27 height 7
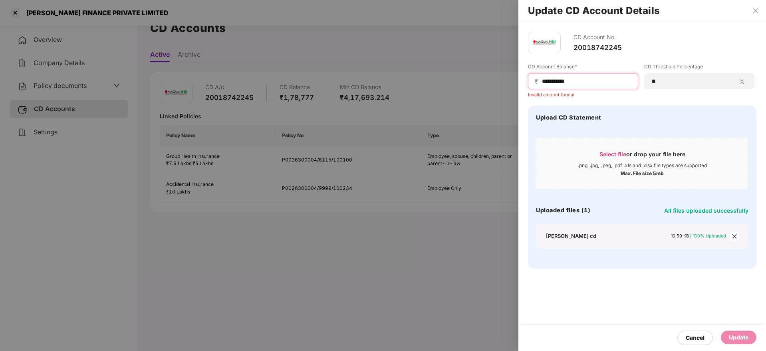
click at [585, 78] on input "**********" at bounding box center [586, 81] width 90 height 8
click at [586, 78] on input "**********" at bounding box center [586, 81] width 90 height 8
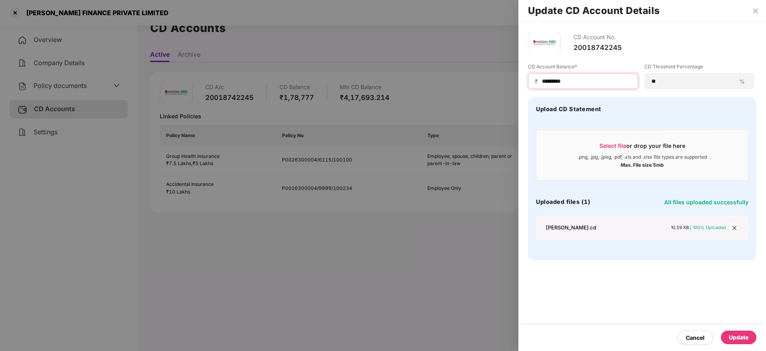
type input "*********"
drag, startPoint x: 739, startPoint y: 333, endPoint x: 735, endPoint y: 335, distance: 4.8
click at [741, 333] on div "Update" at bounding box center [739, 337] width 20 height 9
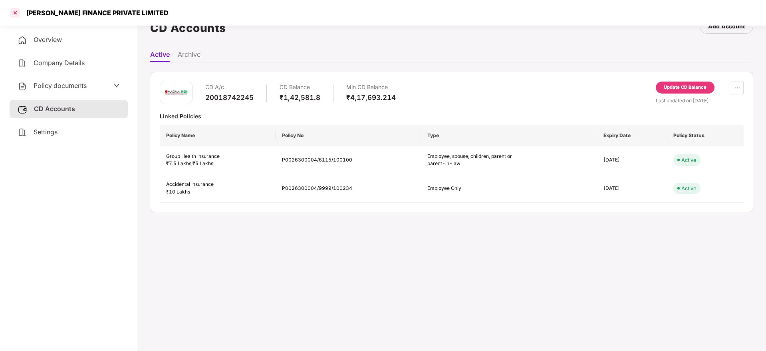
click at [16, 12] on div at bounding box center [15, 12] width 13 height 13
